Goal: Information Seeking & Learning: Learn about a topic

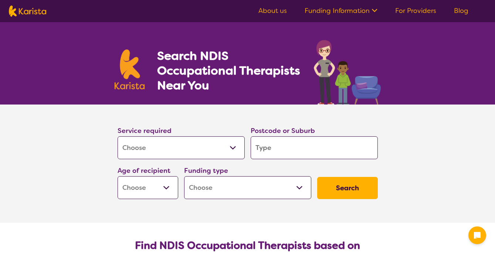
select select "[MEDICAL_DATA]"
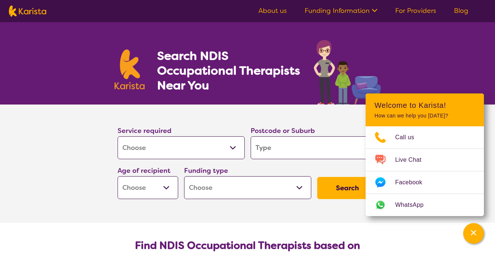
click at [257, 149] on input "search" at bounding box center [314, 148] width 127 height 23
type input "C"
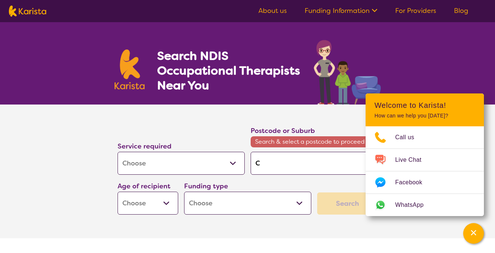
type input "Cr"
type input "Cra"
type input "Cran"
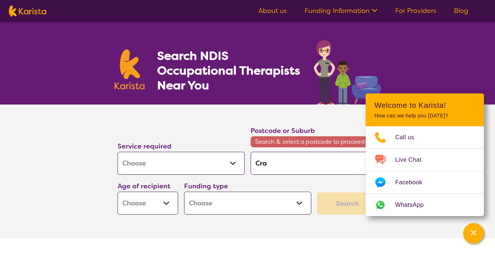
type input "Cran"
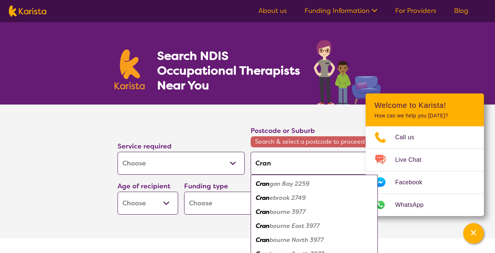
type input "Cranb"
type input "Cranbo"
type input "Cranbou"
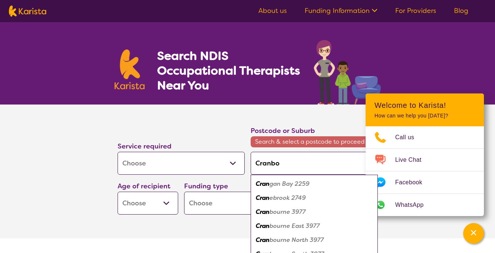
type input "Cranbou"
type input "Cranbour"
type input "Cranbourn"
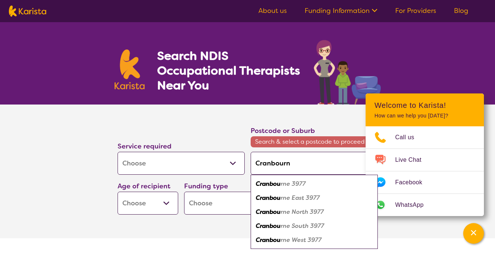
type input "Cranbourne"
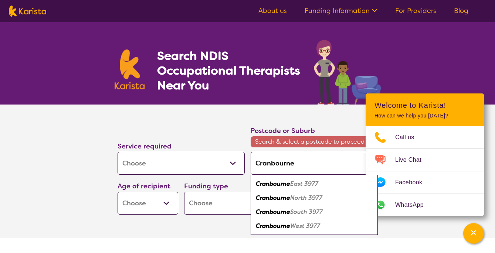
type input "Cranbourne N"
type input "Cranbourne No"
type input "Cranbourne Nor"
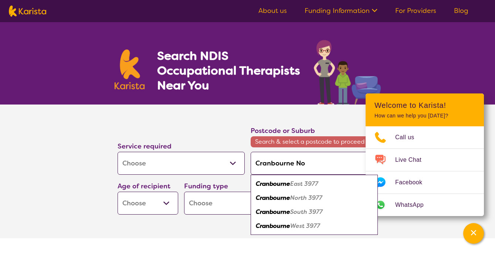
type input "Cranbourne Nor"
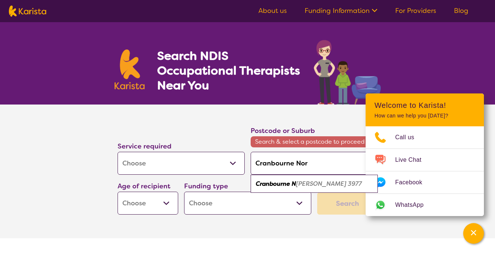
type input "Cranbourne Nort"
type input "[GEOGRAPHIC_DATA]"
click at [307, 185] on em "[GEOGRAPHIC_DATA]" at bounding box center [287, 184] width 63 height 8
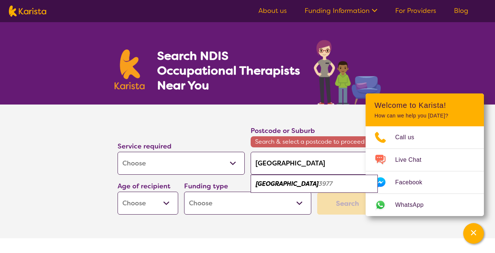
type input "3977"
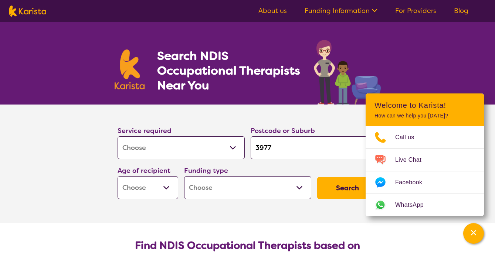
click at [196, 189] on select "Home Care Package (HCP) National Disability Insurance Scheme (NDIS) I don't know" at bounding box center [247, 187] width 127 height 23
select select "NDIS"
click at [184, 176] on select "Home Care Package (HCP) National Disability Insurance Scheme (NDIS) I don't know" at bounding box center [247, 187] width 127 height 23
select select "NDIS"
click at [161, 187] on select "Early Childhood - 0 to 9 Child - 10 to 11 Adolescent - 12 to 17 Adult - 18 to 6…" at bounding box center [148, 187] width 61 height 23
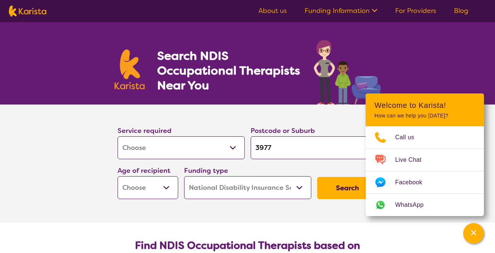
select select "EC"
click at [118, 176] on select "Early Childhood - 0 to 9 Child - 10 to 11 Adolescent - 12 to 17 Adult - 18 to 6…" at bounding box center [148, 187] width 61 height 23
select select "EC"
click at [336, 195] on button "Search" at bounding box center [347, 188] width 61 height 22
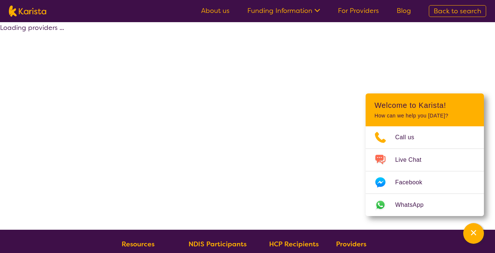
select select "by_score"
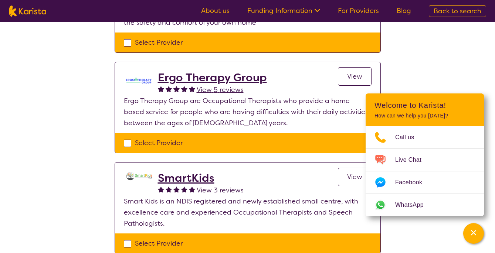
scroll to position [522, 0]
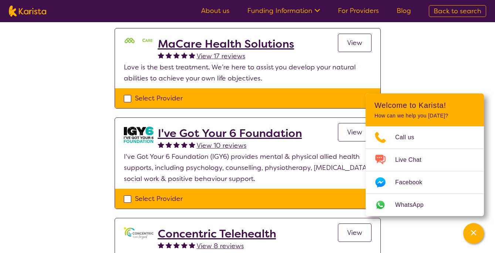
scroll to position [69, 0]
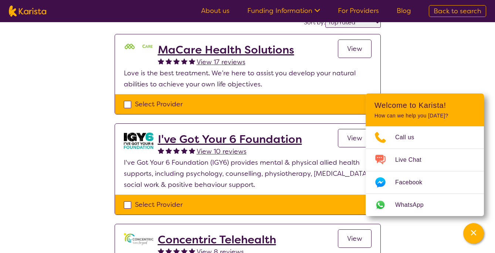
click at [356, 134] on span "View" at bounding box center [354, 138] width 15 height 9
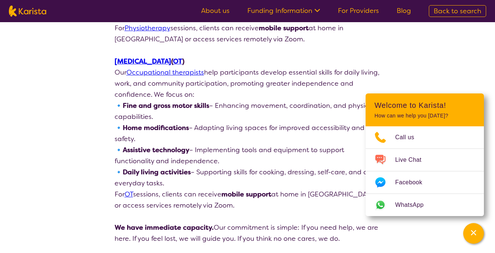
scroll to position [1430, 0]
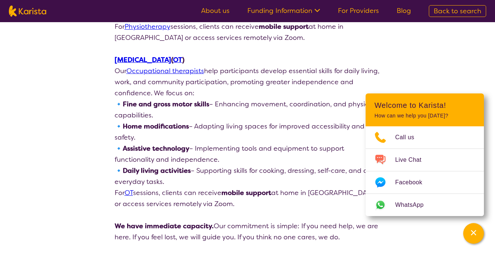
select select "by_score"
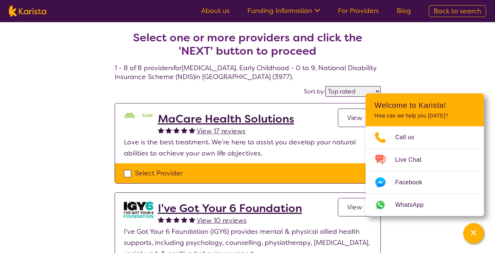
click at [350, 120] on span "View" at bounding box center [354, 118] width 15 height 9
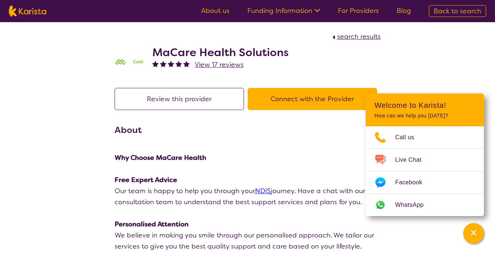
click at [157, 101] on button "Review this provider" at bounding box center [179, 99] width 129 height 22
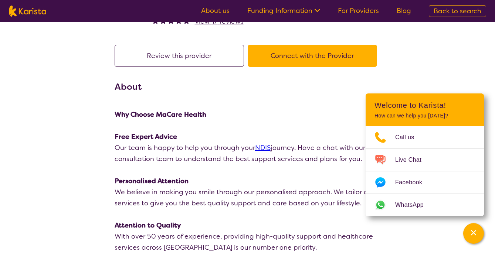
scroll to position [44, 0]
click at [278, 61] on button "Connect with the Provider" at bounding box center [312, 55] width 129 height 22
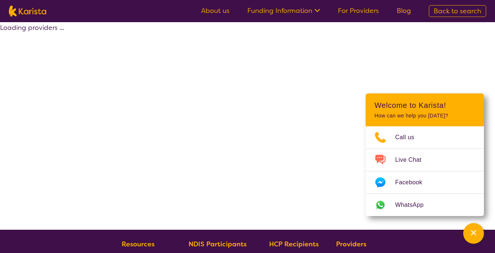
select select "by_score"
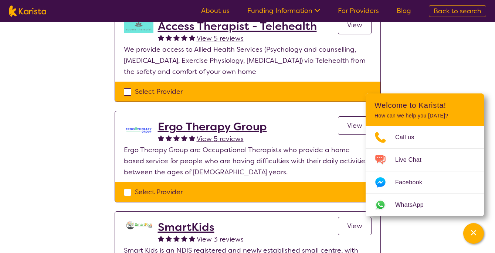
scroll to position [474, 0]
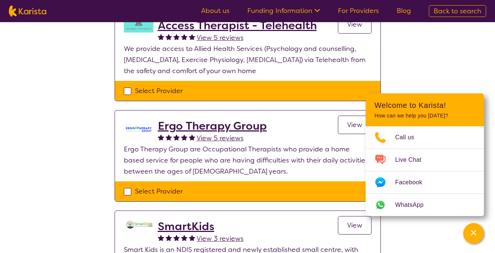
click at [188, 126] on h2 "Ergo Therapy Group" at bounding box center [212, 125] width 109 height 13
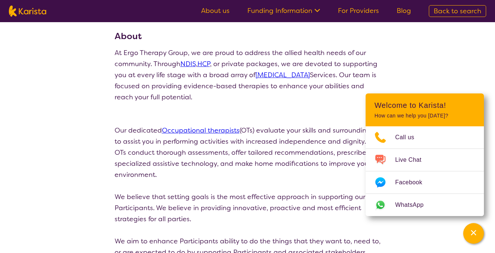
scroll to position [92, 0]
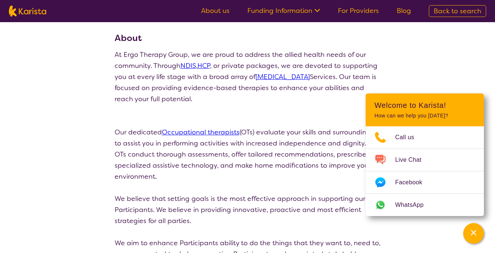
click at [285, 121] on p at bounding box center [248, 121] width 266 height 11
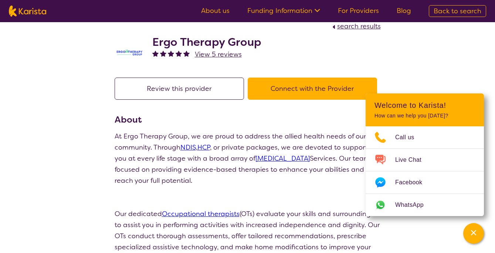
scroll to position [0, 0]
